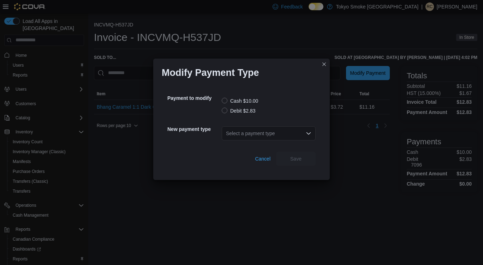
click at [234, 113] on label "Debit $2.83" at bounding box center [239, 111] width 34 height 8
click at [265, 140] on div "Select a payment type" at bounding box center [269, 133] width 94 height 14
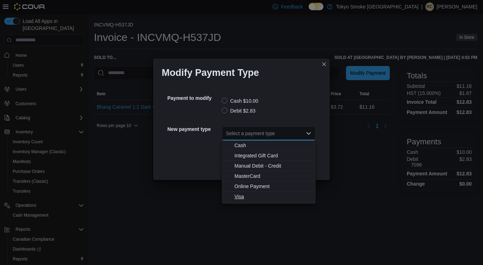
click at [244, 192] on button "Visa" at bounding box center [269, 197] width 94 height 10
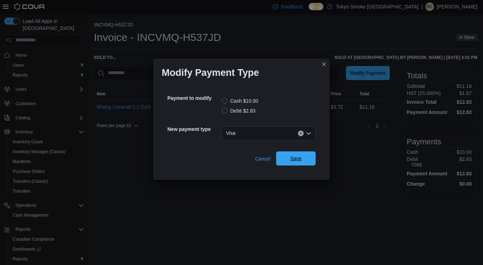
click at [305, 159] on span "Save" at bounding box center [295, 159] width 31 height 14
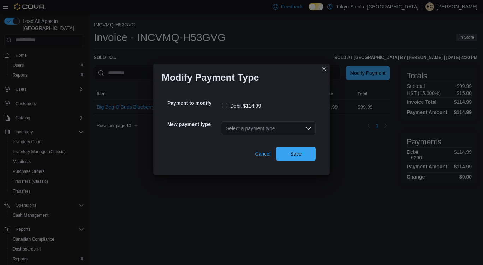
click at [261, 130] on div "Select a payment type" at bounding box center [269, 128] width 94 height 14
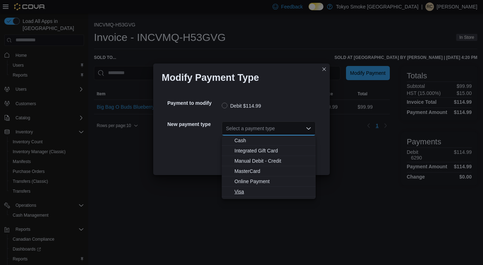
click at [238, 192] on span "Visa" at bounding box center [273, 191] width 77 height 7
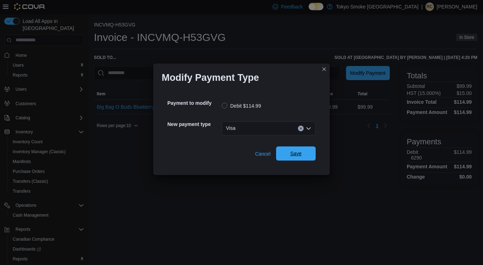
click at [302, 153] on span "Save" at bounding box center [295, 154] width 31 height 14
click at [272, 124] on div "Select a payment type" at bounding box center [269, 128] width 94 height 14
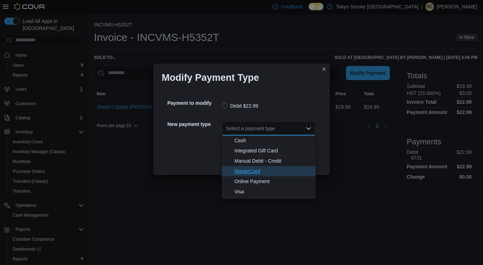
click at [253, 170] on span "MasterCard" at bounding box center [273, 171] width 77 height 7
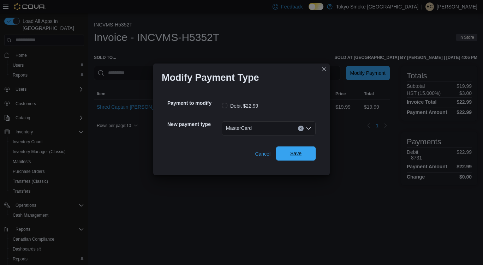
click at [295, 157] on span "Save" at bounding box center [295, 153] width 11 height 7
click at [254, 128] on div "Select a payment type" at bounding box center [269, 128] width 94 height 14
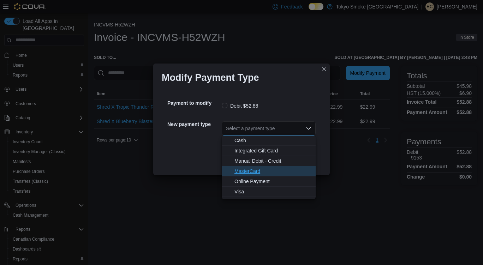
click at [243, 174] on span "MasterCard" at bounding box center [273, 171] width 77 height 7
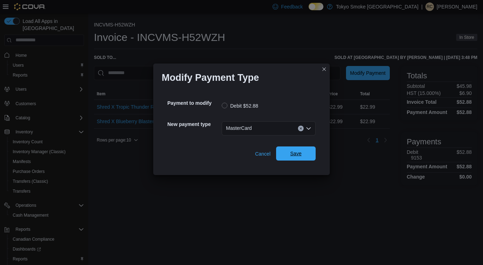
click at [297, 159] on span "Save" at bounding box center [295, 154] width 31 height 14
click at [272, 126] on div "Select a payment type" at bounding box center [269, 128] width 94 height 14
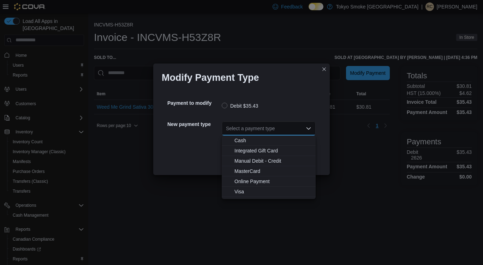
click at [248, 199] on div "Modify Payment Type Payment to modify Debit $35.43 New payment type Select a pa…" at bounding box center [241, 132] width 483 height 265
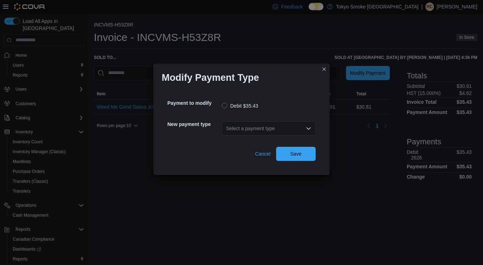
click at [264, 128] on div "Select a payment type" at bounding box center [269, 128] width 94 height 14
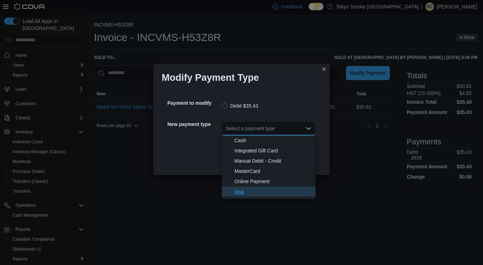
click at [257, 196] on button "Visa" at bounding box center [269, 192] width 94 height 10
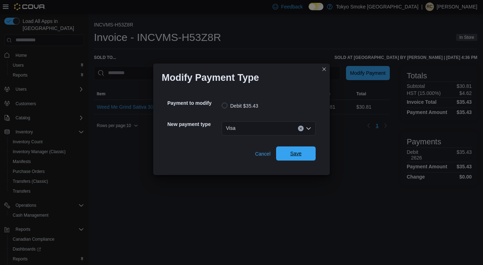
click at [294, 158] on span "Save" at bounding box center [295, 154] width 31 height 14
click at [254, 125] on div "Select a payment type" at bounding box center [269, 128] width 94 height 14
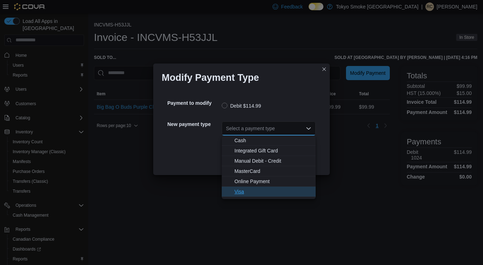
click at [257, 194] on span "Visa" at bounding box center [273, 191] width 77 height 7
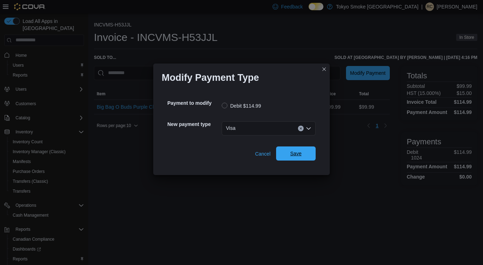
click at [292, 156] on span "Save" at bounding box center [295, 153] width 11 height 7
click at [260, 120] on div "Select a payment type" at bounding box center [269, 128] width 94 height 23
click at [258, 125] on div "Select a payment type" at bounding box center [269, 128] width 94 height 14
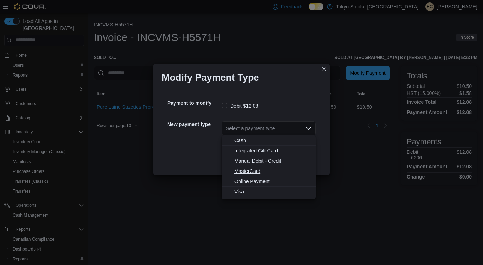
click at [260, 174] on span "MasterCard" at bounding box center [273, 171] width 77 height 7
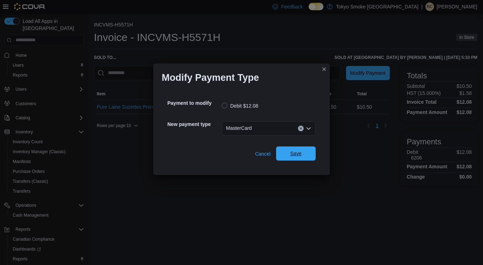
click at [296, 155] on span "Save" at bounding box center [295, 153] width 11 height 7
click at [244, 129] on div "Select a payment type" at bounding box center [269, 128] width 94 height 14
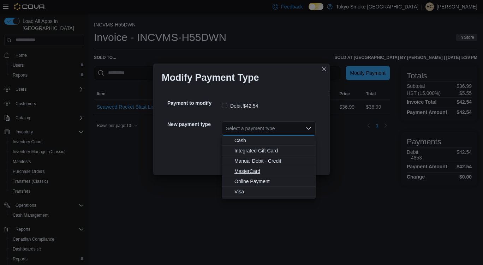
click at [252, 168] on span "MasterCard" at bounding box center [273, 171] width 77 height 7
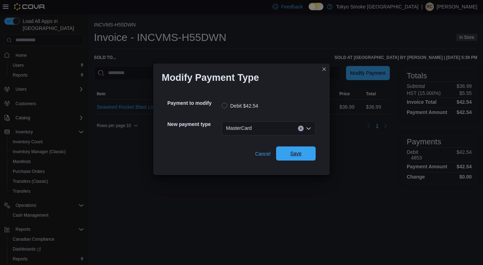
click at [295, 159] on span "Save" at bounding box center [295, 154] width 31 height 14
